Goal: Check status

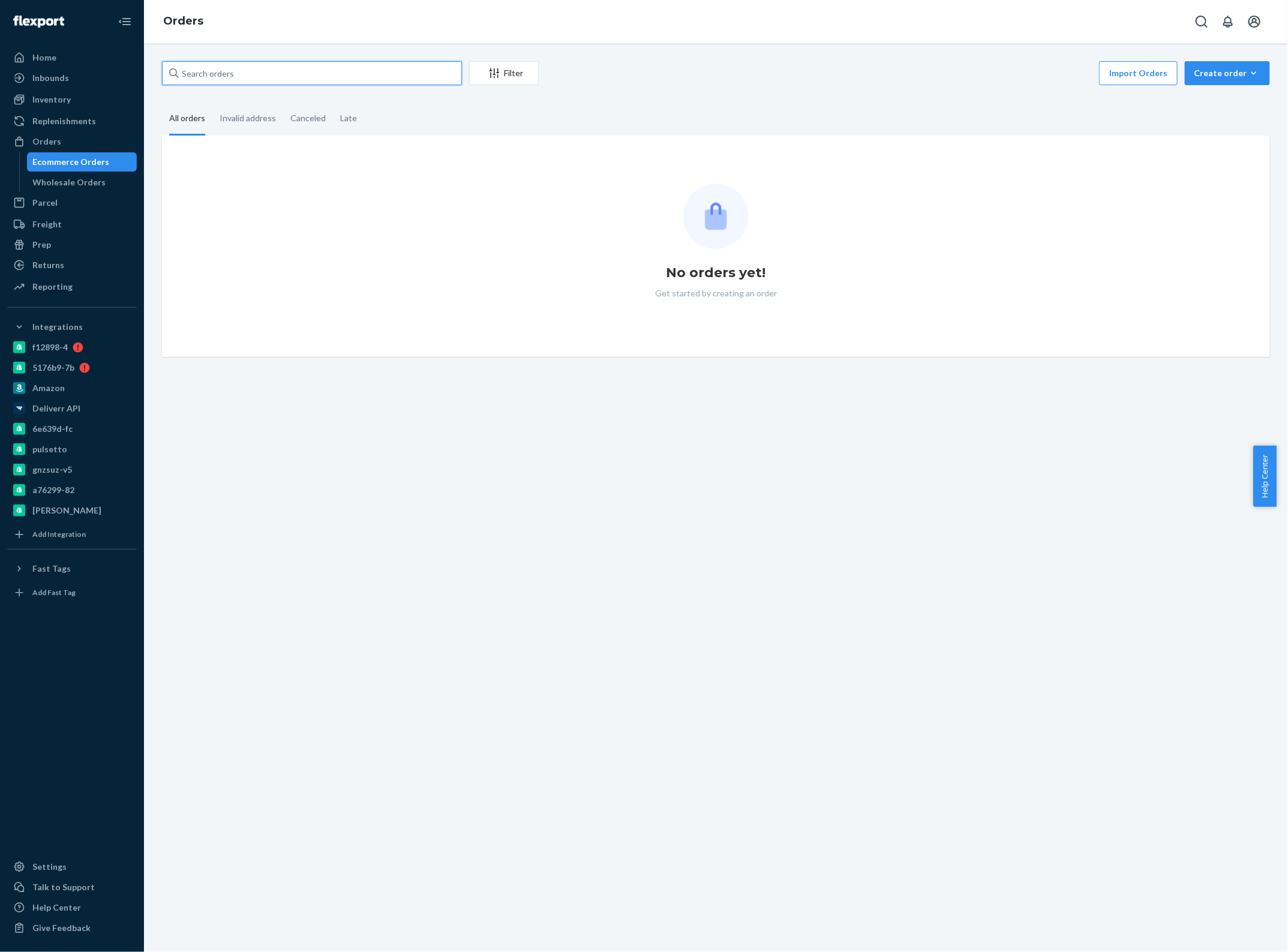
click at [232, 83] on input "text" at bounding box center [312, 73] width 300 height 24
paste input "2521562"
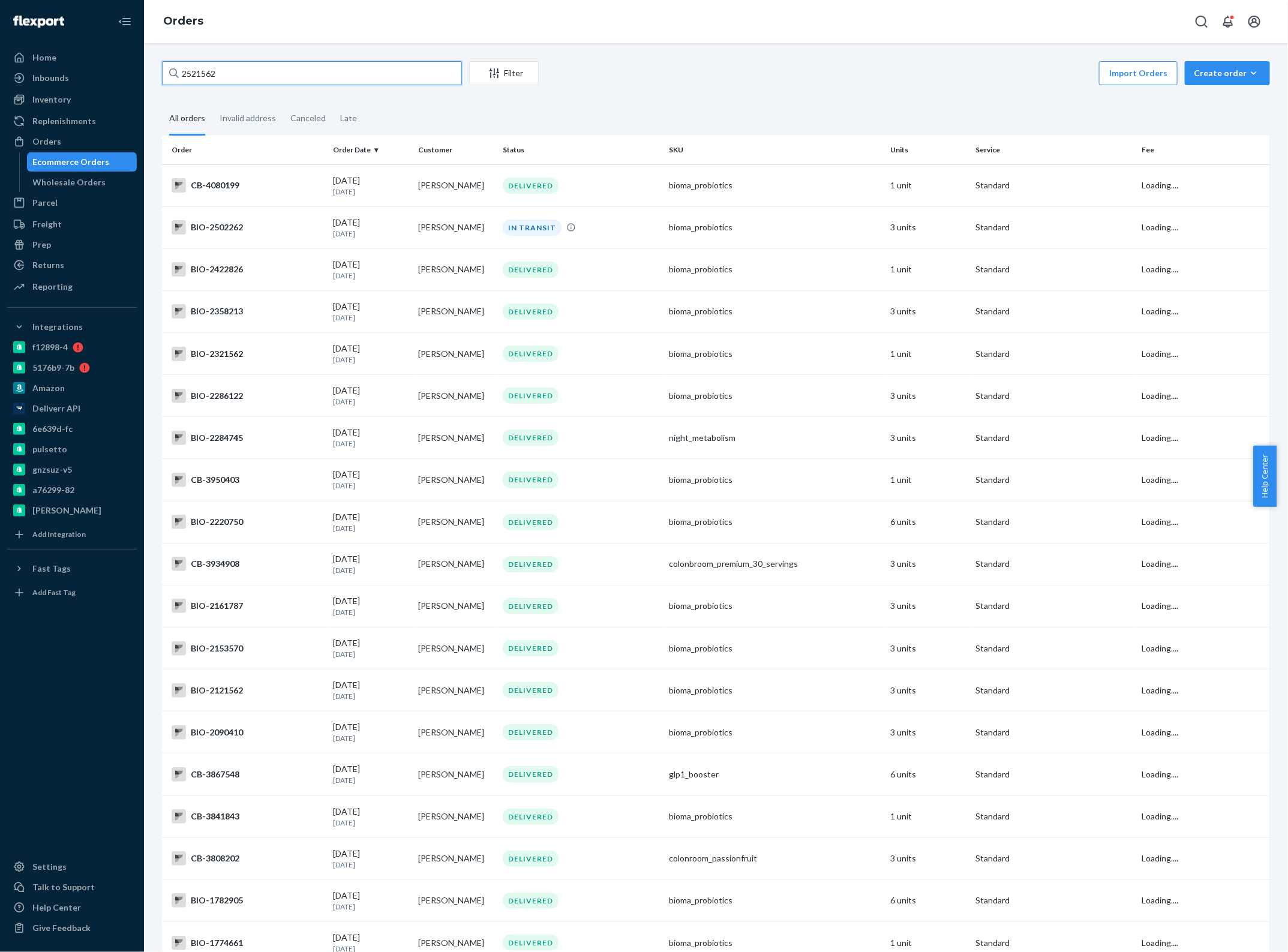
paste input "text"
click at [253, 75] on input "2521562" at bounding box center [312, 73] width 300 height 24
paste input "40"
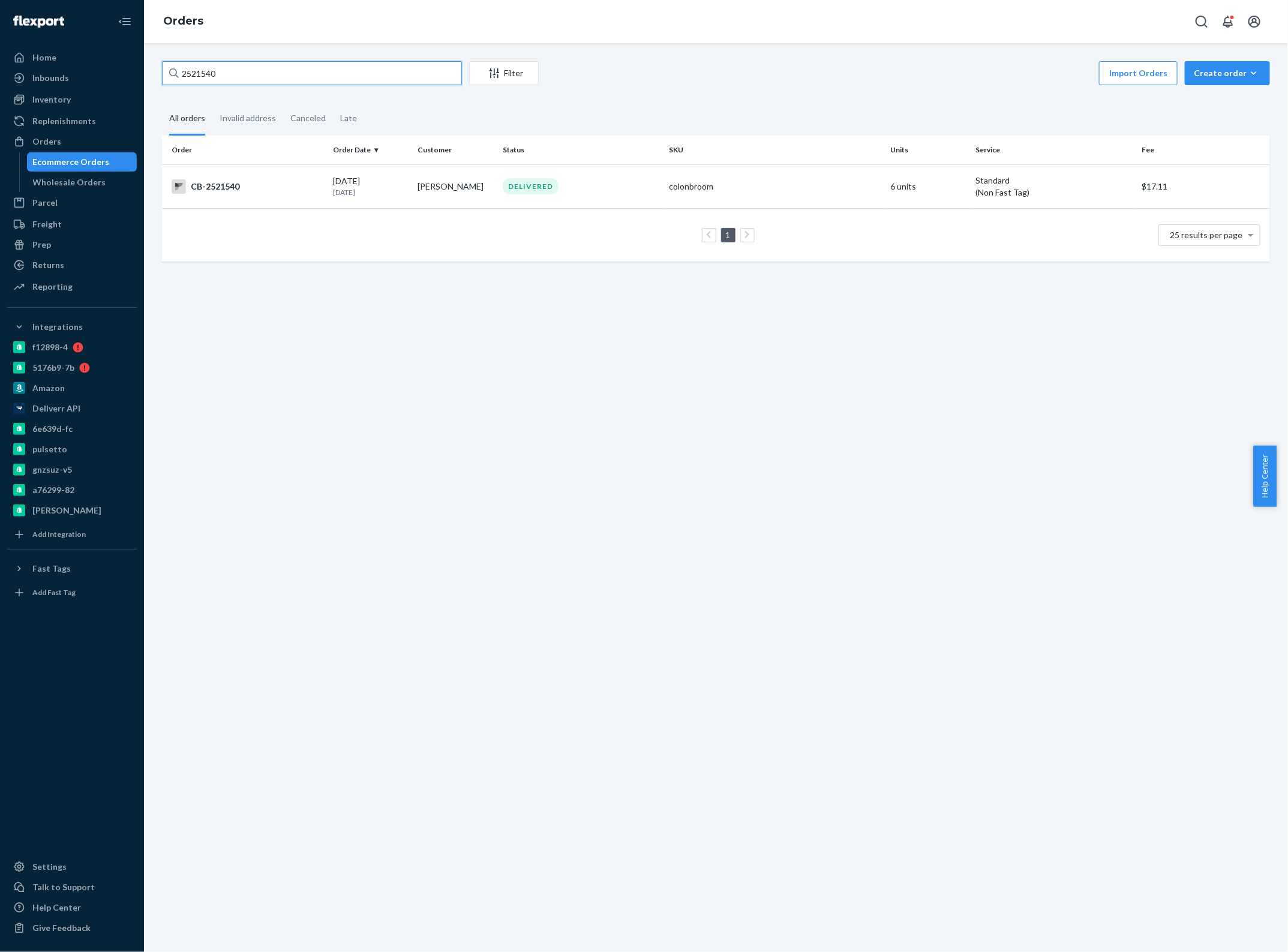
paste input "BIO-"
paste input "1907781"
type input "1907781"
click at [346, 190] on p "[DATE]" at bounding box center [371, 191] width 76 height 10
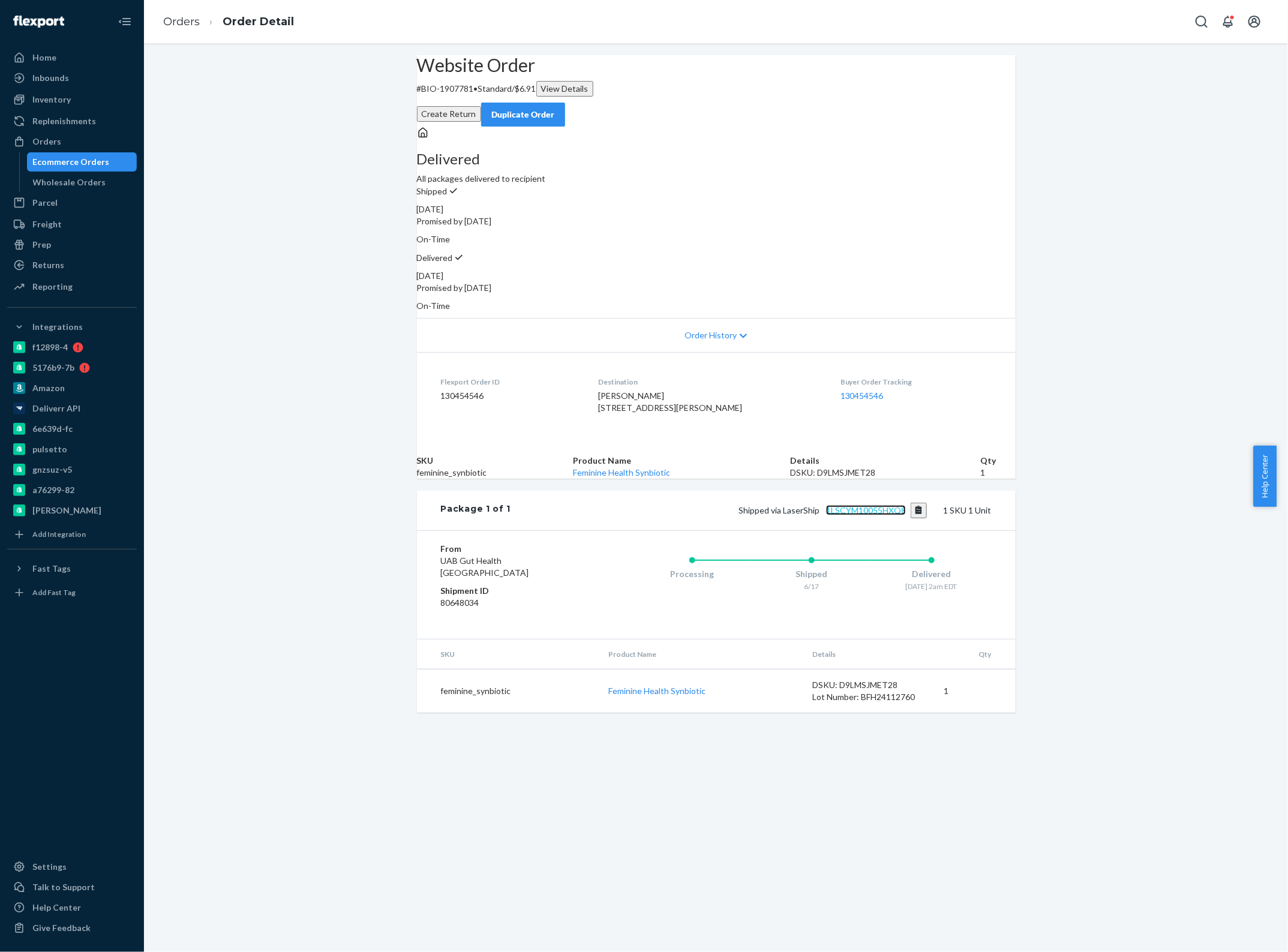
click at [865, 515] on link "1LSCYM10055HXQ8" at bounding box center [865, 511] width 80 height 10
click at [849, 515] on link "1LSCYM10055HXQ8" at bounding box center [865, 511] width 80 height 10
